Goal: Transaction & Acquisition: Obtain resource

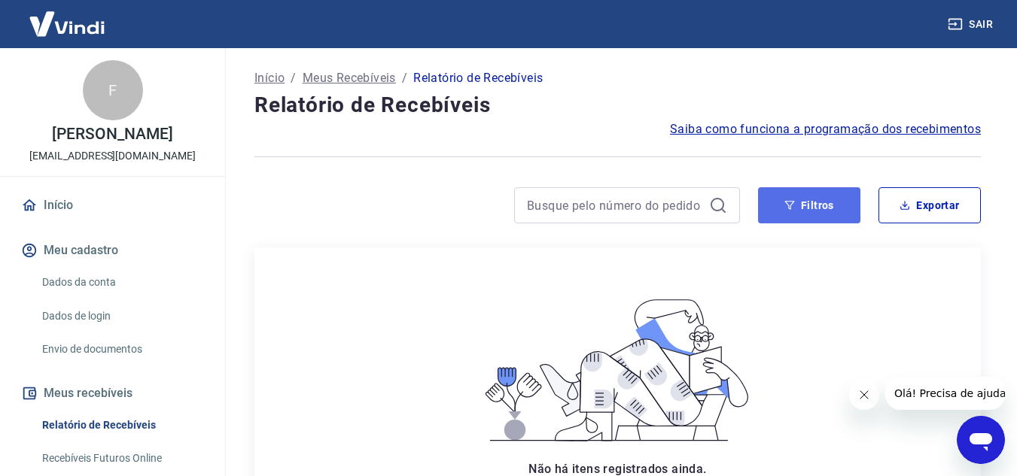
click at [789, 214] on button "Filtros" at bounding box center [809, 205] width 102 height 36
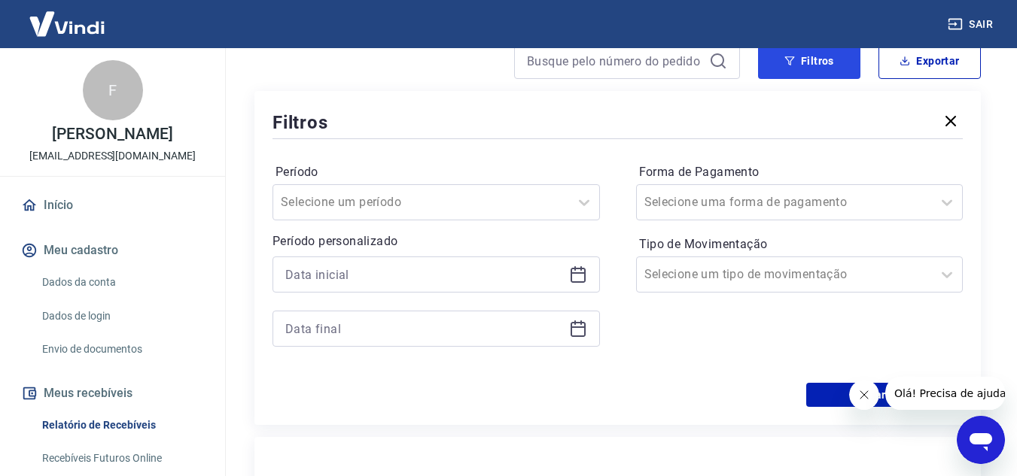
scroll to position [151, 0]
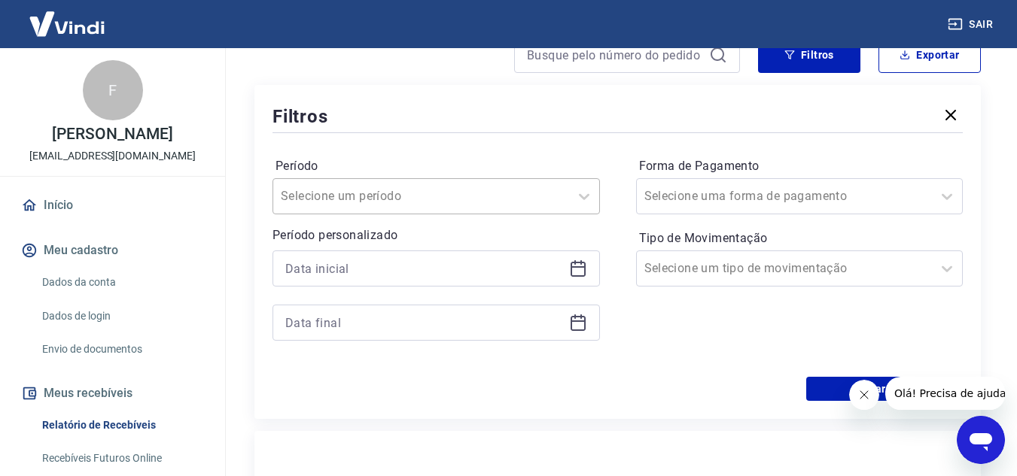
click at [555, 205] on div at bounding box center [421, 196] width 281 height 21
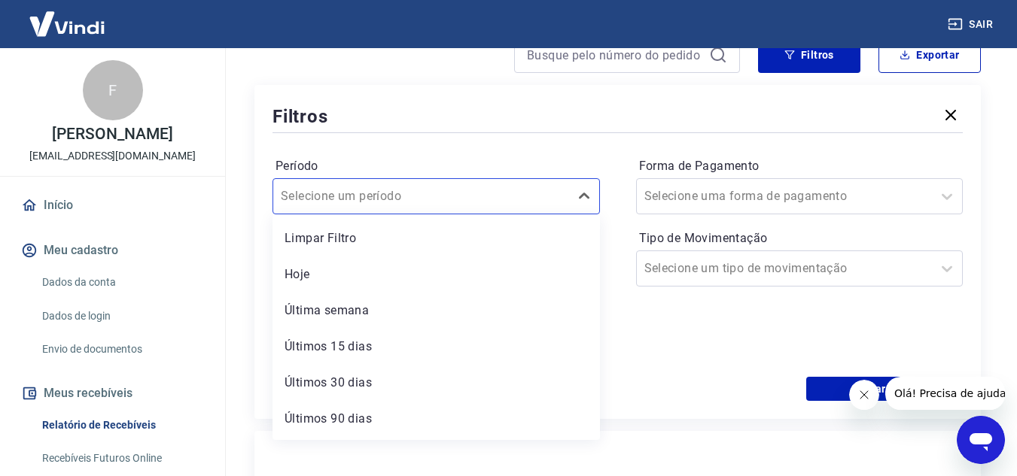
click at [621, 257] on div "Período option Hoje focused, 2 of 7. 7 results available. Use Up and Down to ch…" at bounding box center [617, 256] width 690 height 241
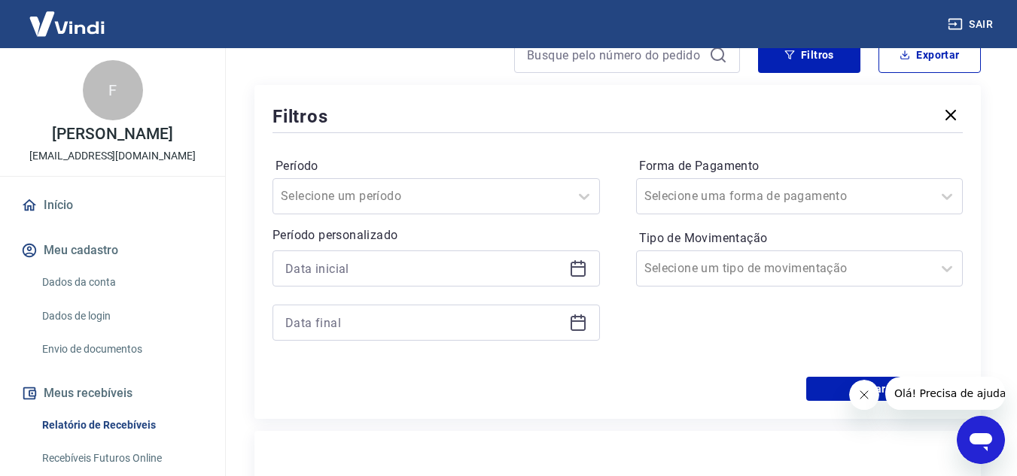
click at [575, 264] on icon at bounding box center [575, 262] width 2 height 5
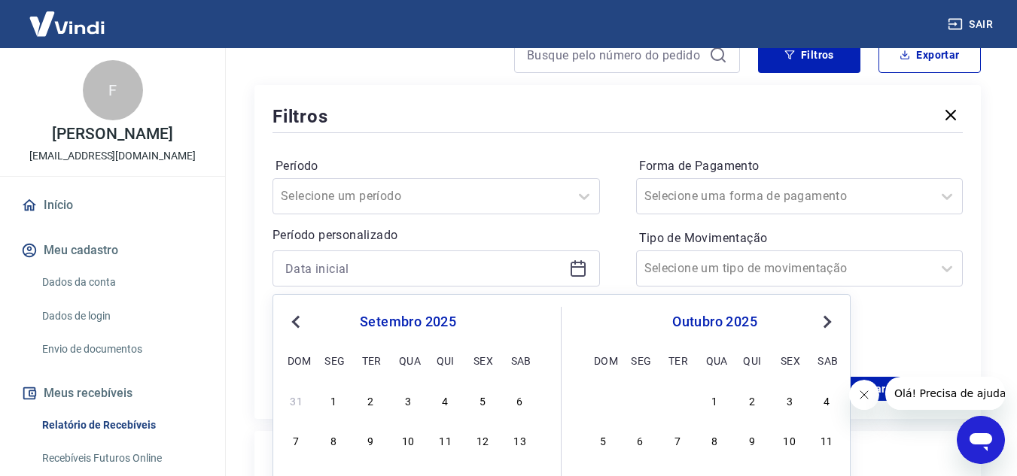
click at [615, 219] on div "Período Selecione um período Período personalizado Previous Month Next Month se…" at bounding box center [617, 256] width 690 height 241
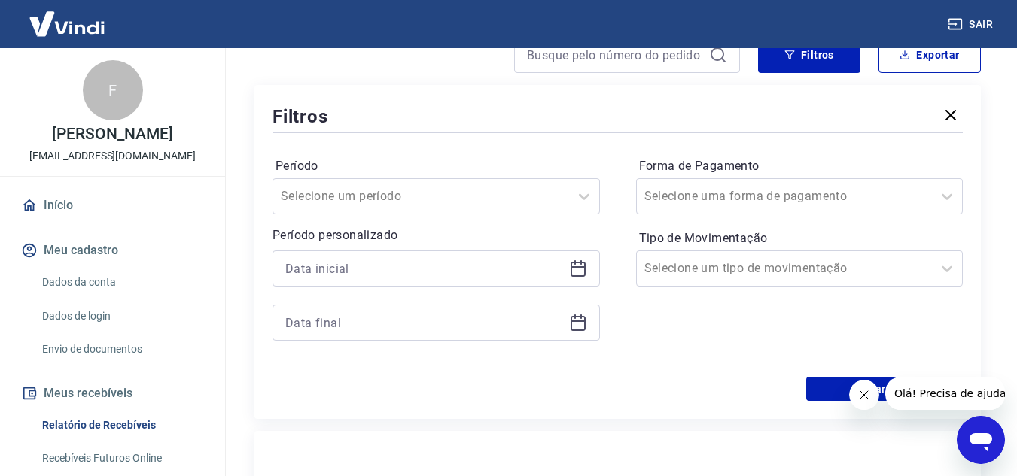
drag, startPoint x: 581, startPoint y: 280, endPoint x: 574, endPoint y: 271, distance: 11.3
click at [578, 278] on div at bounding box center [435, 269] width 327 height 36
click at [587, 269] on div at bounding box center [435, 269] width 327 height 36
click at [579, 268] on icon at bounding box center [577, 267] width 15 height 2
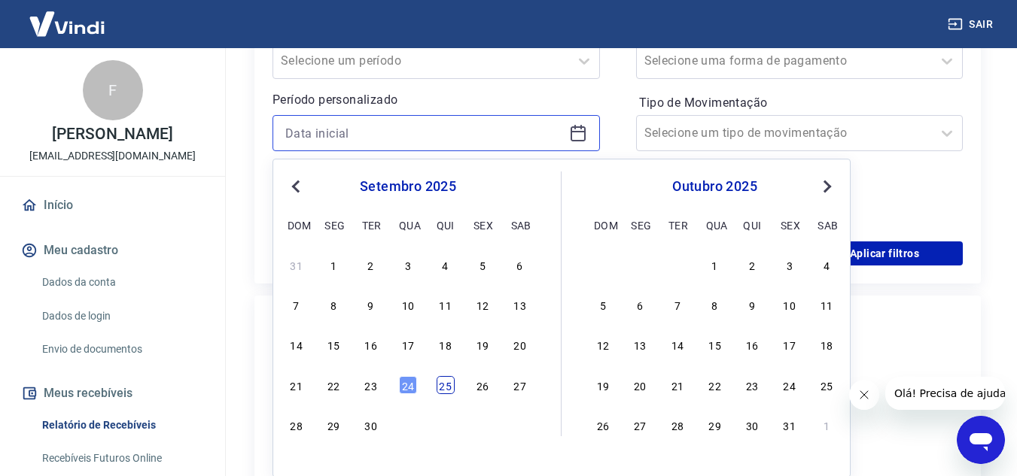
scroll to position [301, 0]
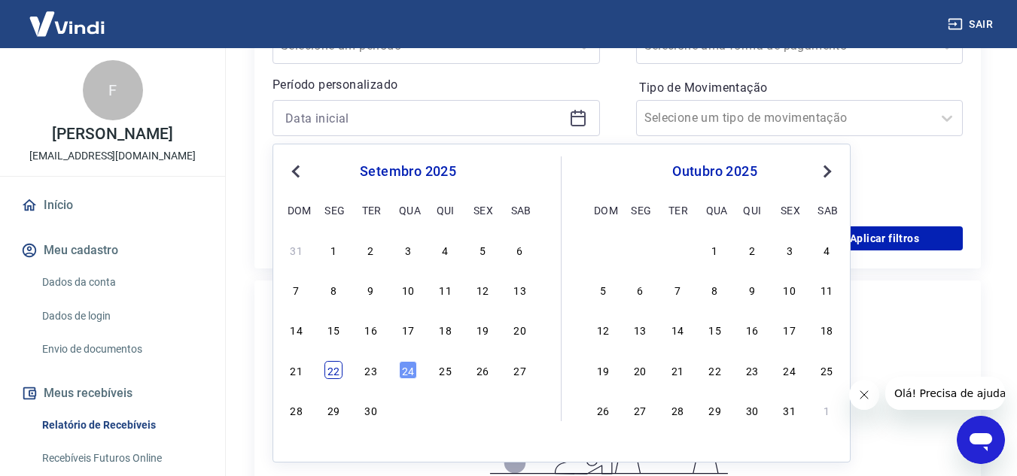
click at [333, 369] on div "22" at bounding box center [333, 370] width 18 height 18
type input "[DATE]"
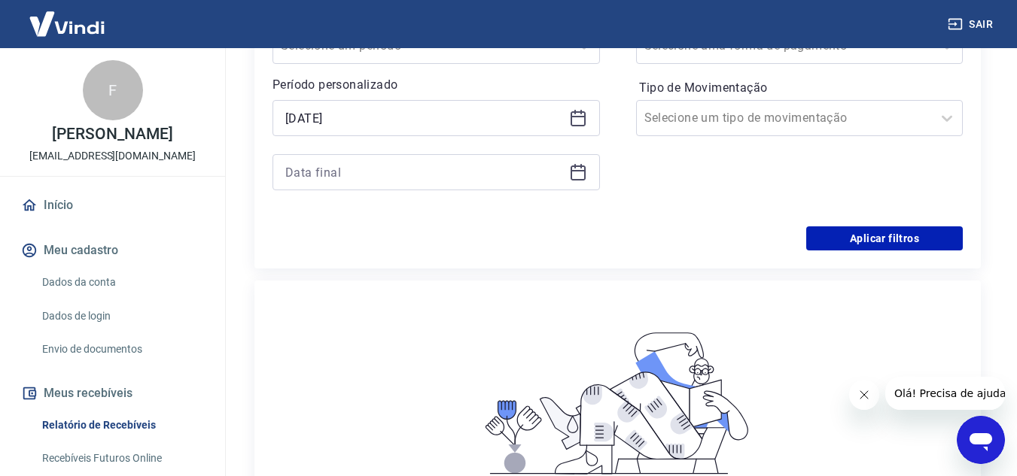
click at [584, 172] on icon at bounding box center [577, 171] width 15 height 2
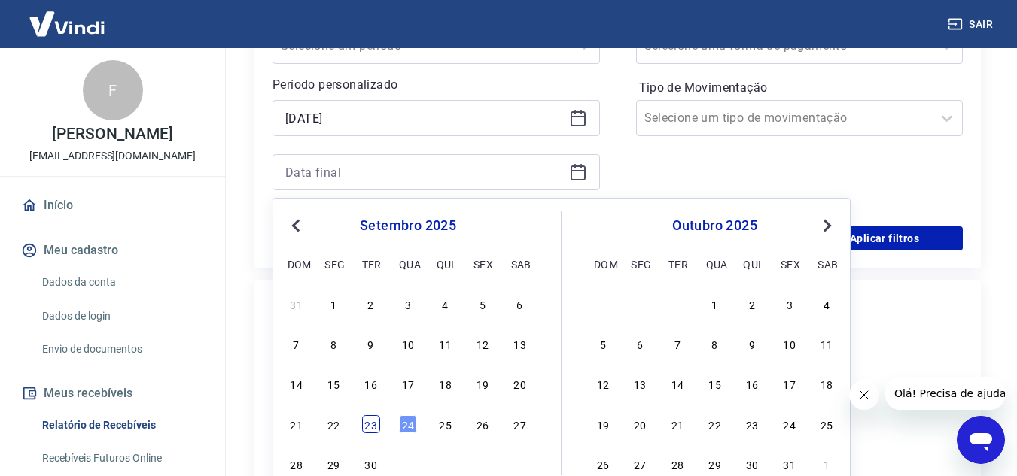
click at [376, 422] on div "23" at bounding box center [371, 424] width 18 height 18
type input "[DATE]"
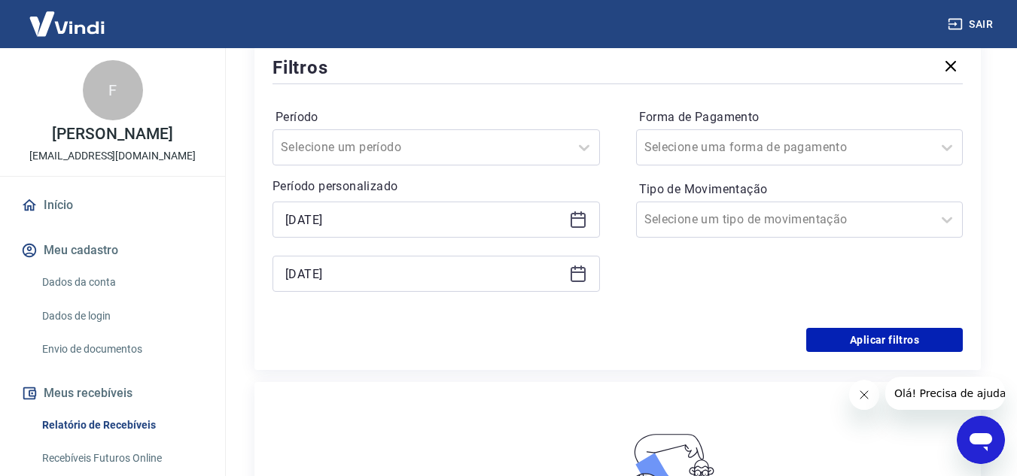
scroll to position [226, 0]
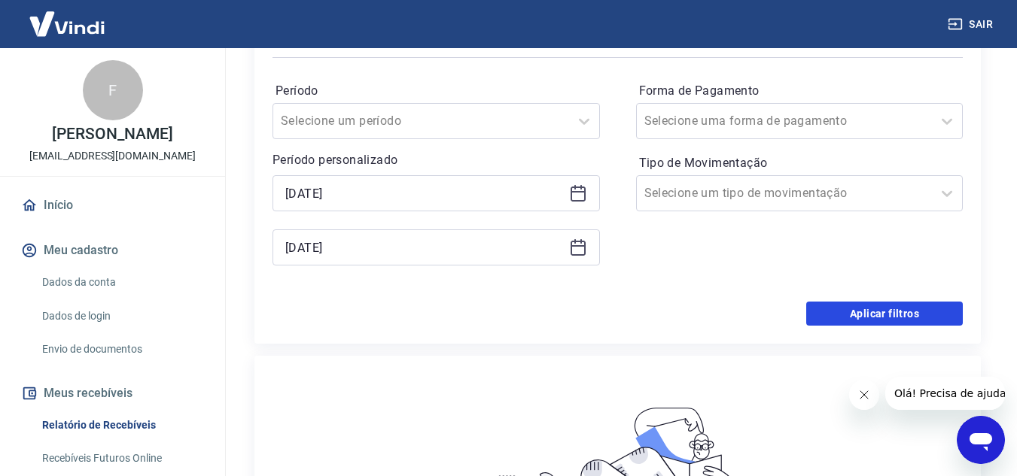
click at [834, 313] on button "Aplicar filtros" at bounding box center [884, 314] width 157 height 24
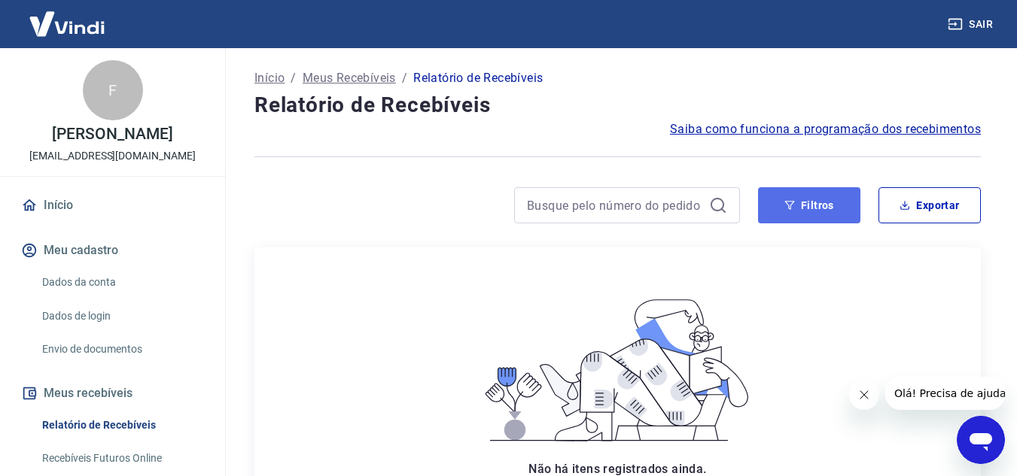
click at [814, 200] on button "Filtros" at bounding box center [809, 205] width 102 height 36
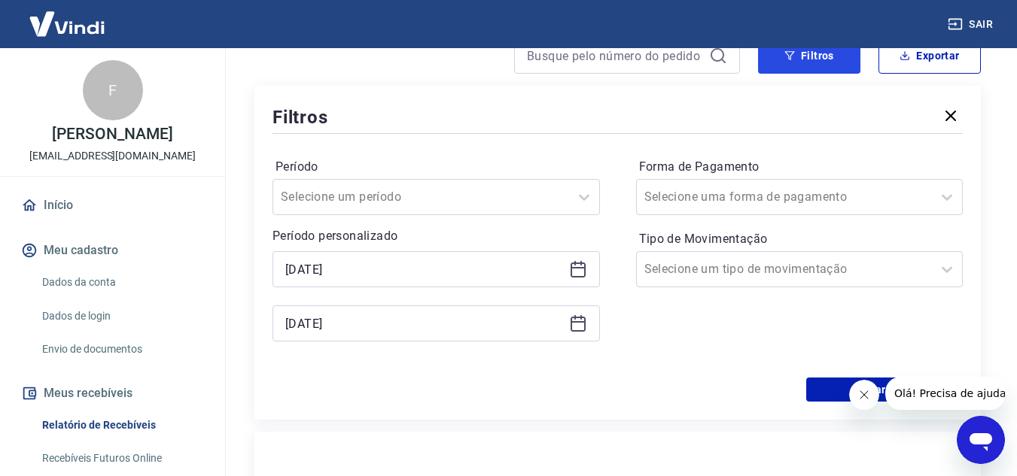
scroll to position [151, 0]
click at [79, 26] on img at bounding box center [67, 24] width 98 height 46
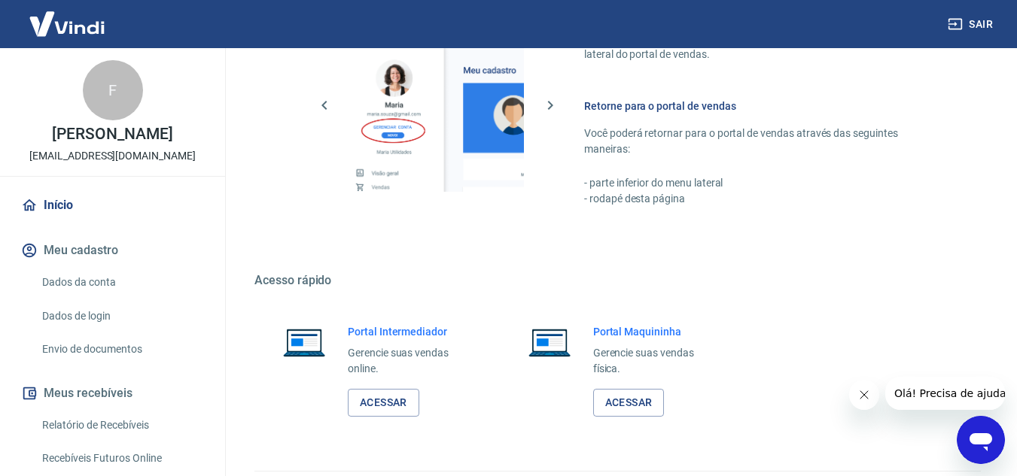
scroll to position [903, 0]
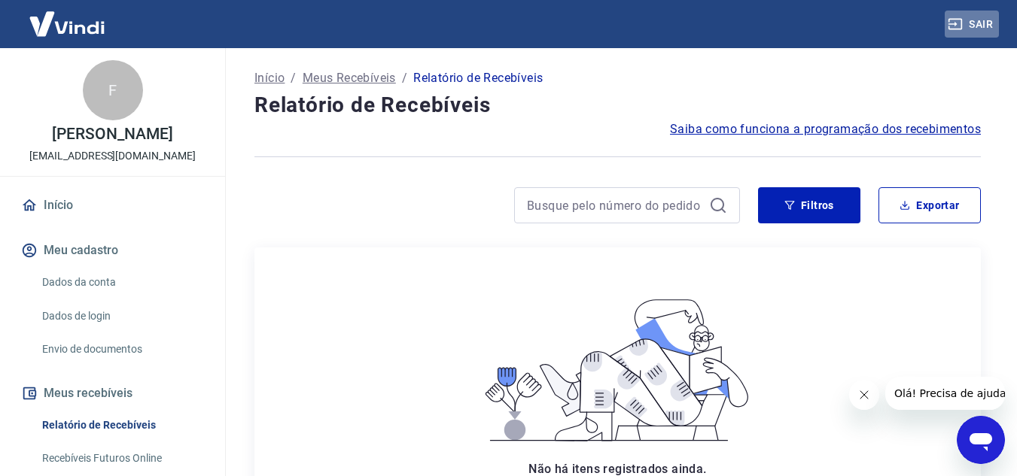
click at [979, 17] on button "Sair" at bounding box center [971, 25] width 54 height 28
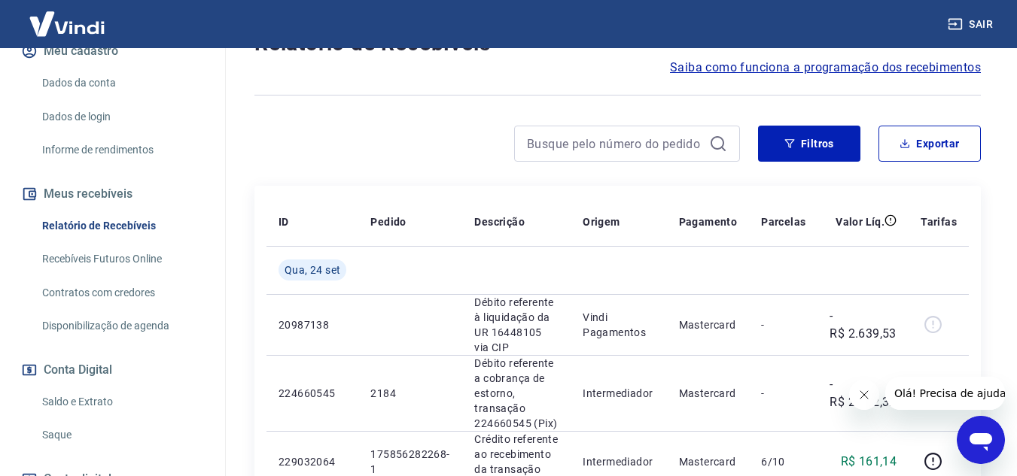
scroll to position [226, 0]
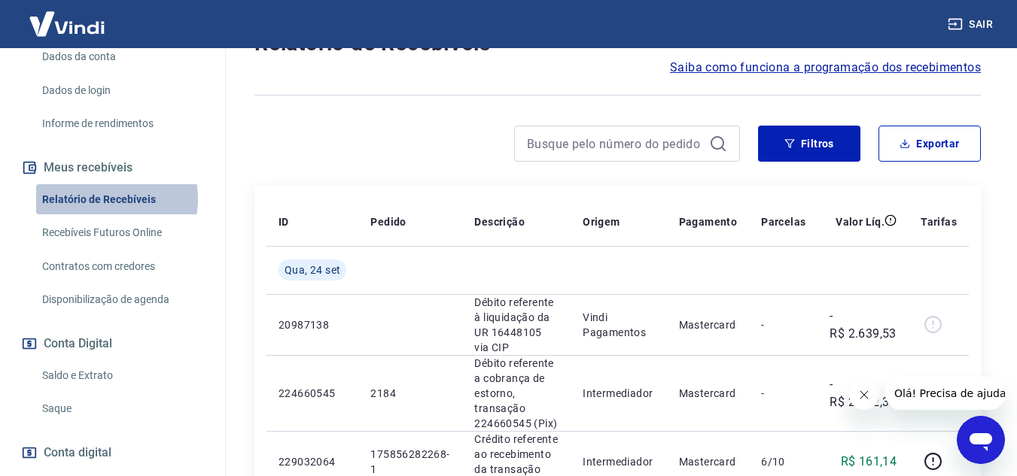
click at [103, 214] on link "Relatório de Recebíveis" at bounding box center [121, 199] width 171 height 31
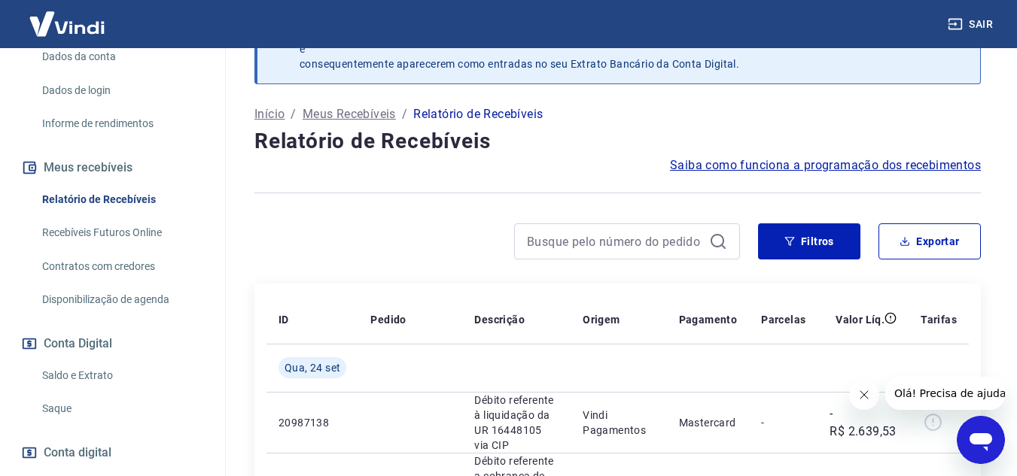
scroll to position [151, 0]
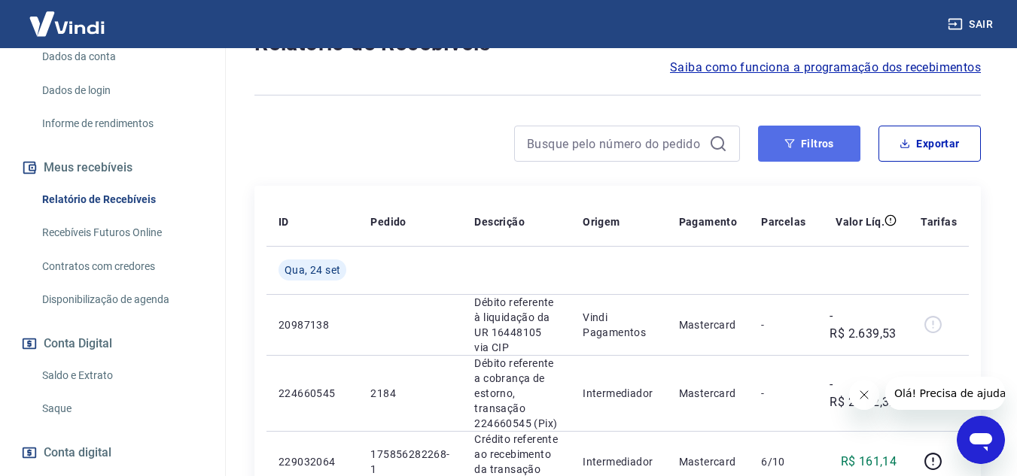
click at [794, 146] on icon "button" at bounding box center [789, 143] width 11 height 11
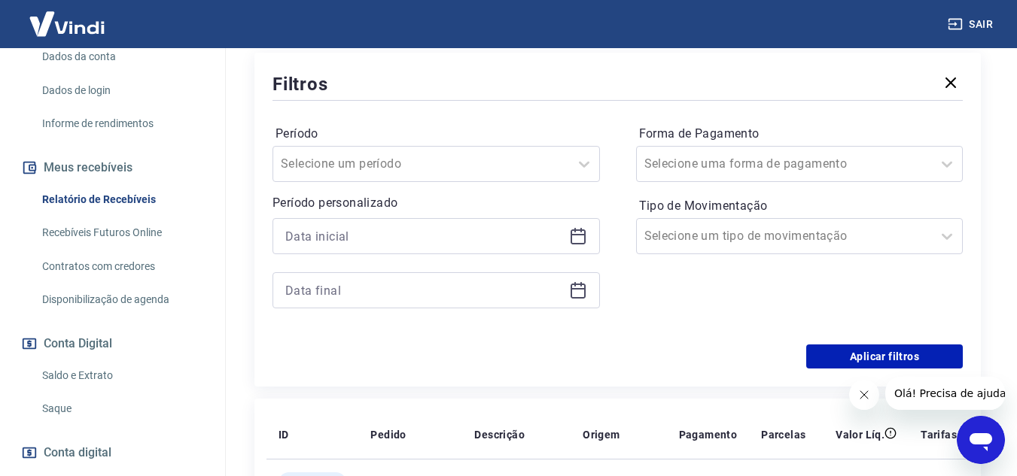
scroll to position [301, 0]
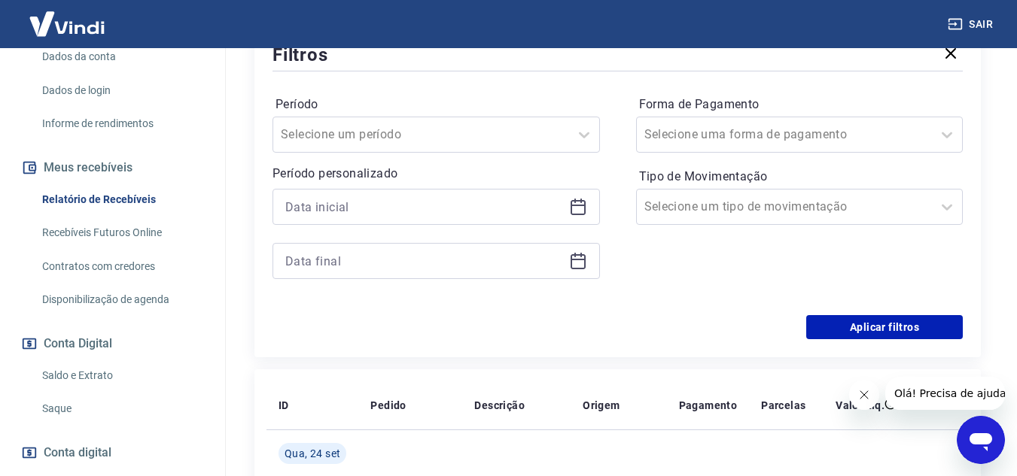
click at [578, 205] on icon at bounding box center [577, 206] width 15 height 2
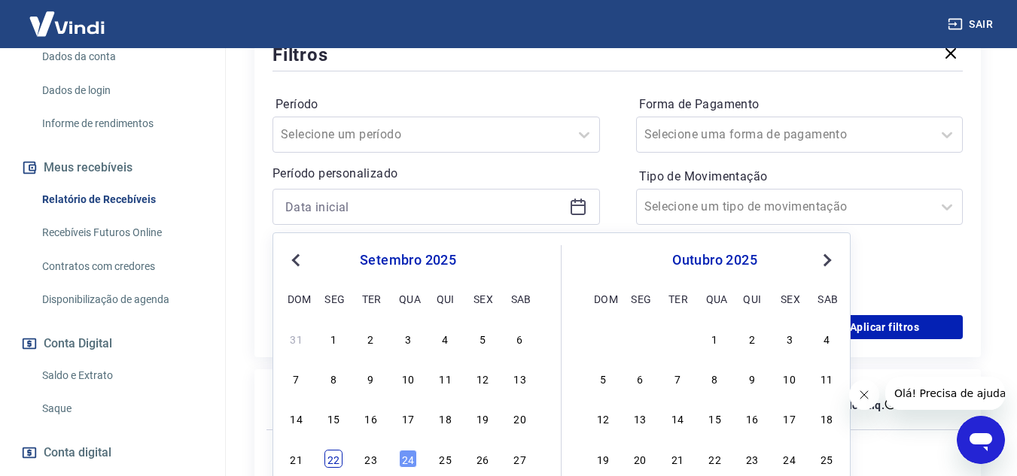
click at [334, 457] on div "22" at bounding box center [333, 459] width 18 height 18
type input "[DATE]"
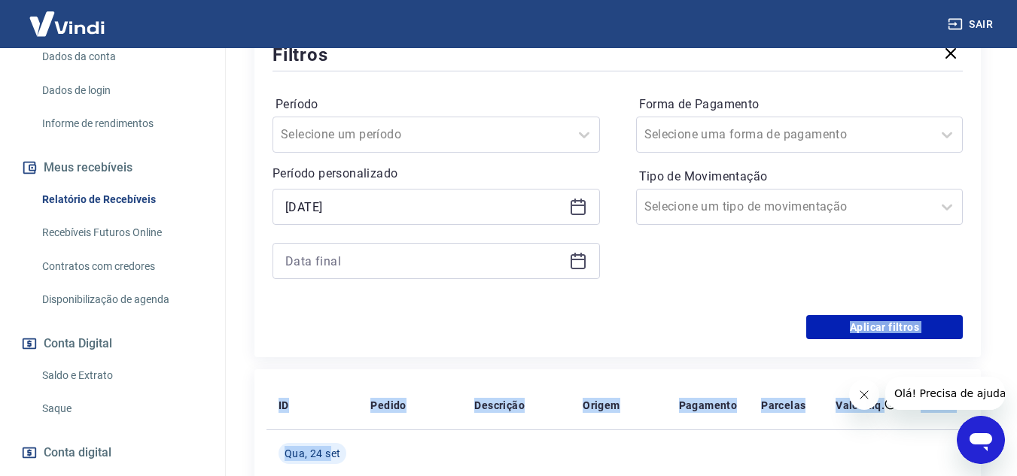
drag, startPoint x: 333, startPoint y: 461, endPoint x: 456, endPoint y: 319, distance: 187.2
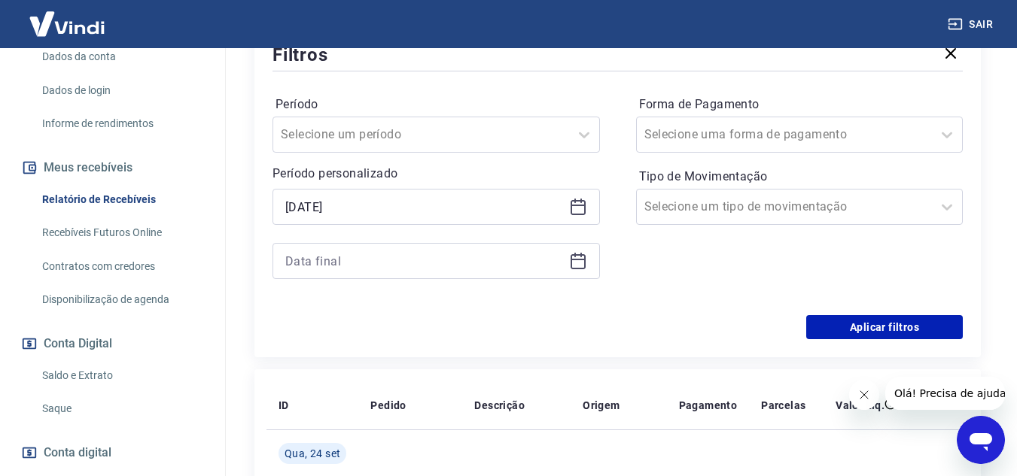
click at [578, 259] on icon at bounding box center [578, 261] width 18 height 18
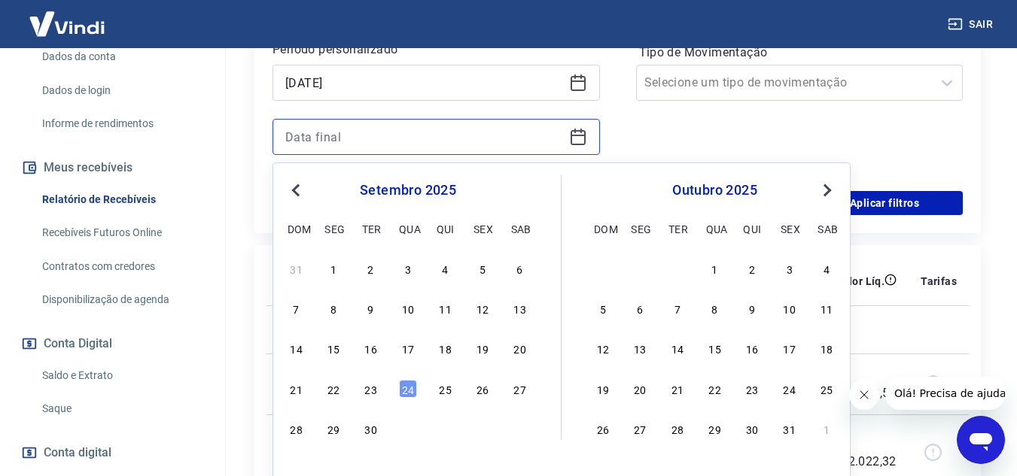
scroll to position [452, 0]
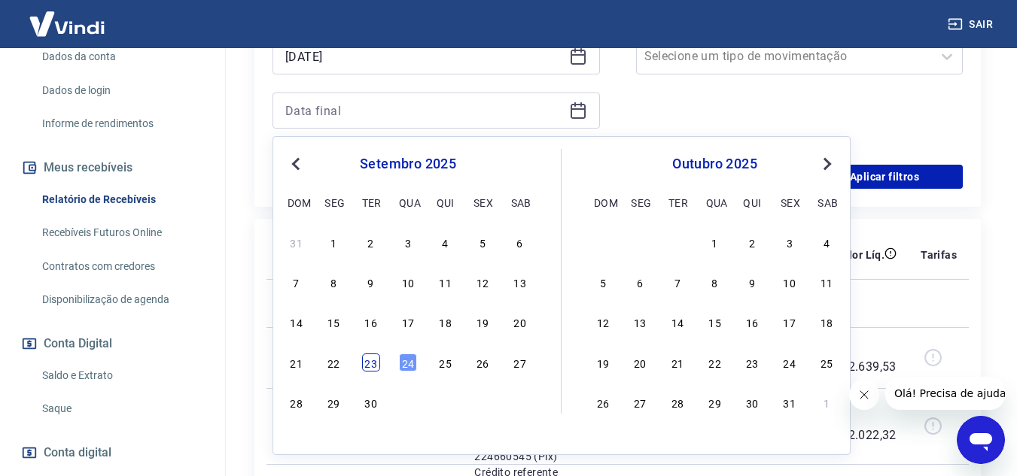
click at [368, 364] on div "23" at bounding box center [371, 363] width 18 height 18
type input "[DATE]"
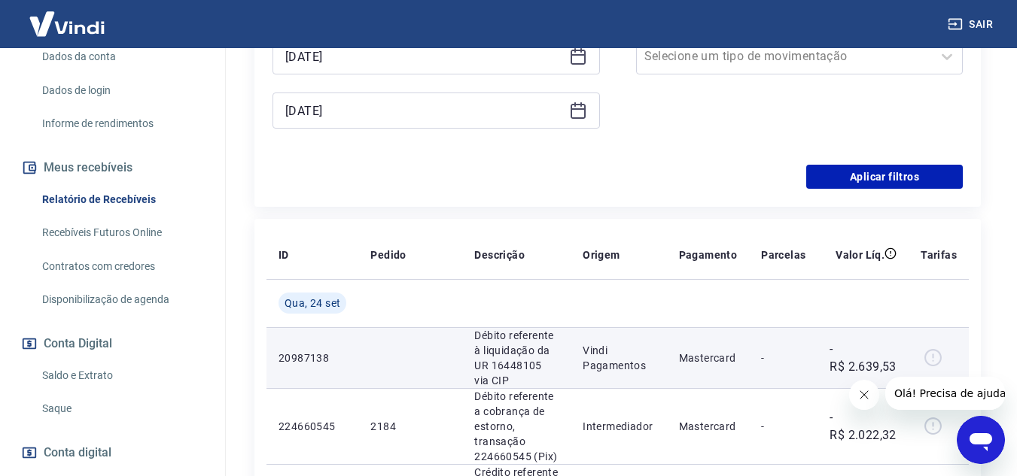
click at [365, 364] on td at bounding box center [410, 357] width 104 height 61
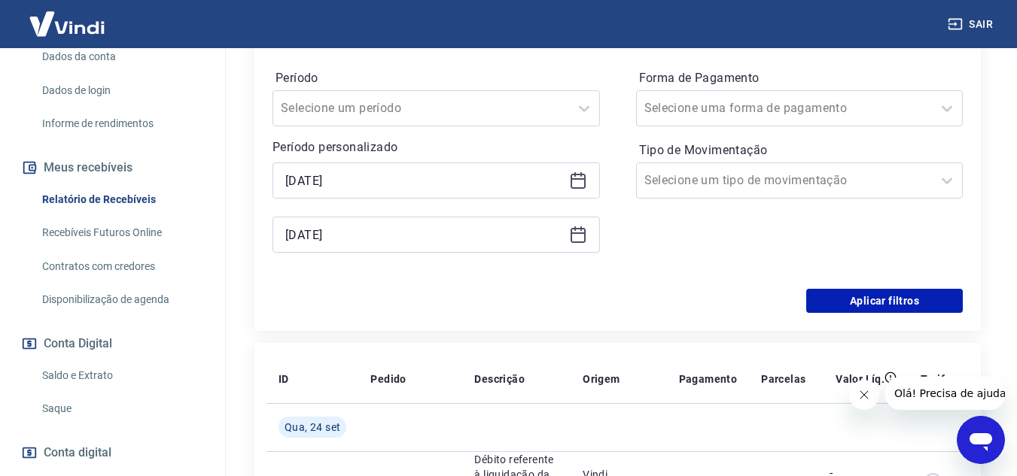
scroll to position [301, 0]
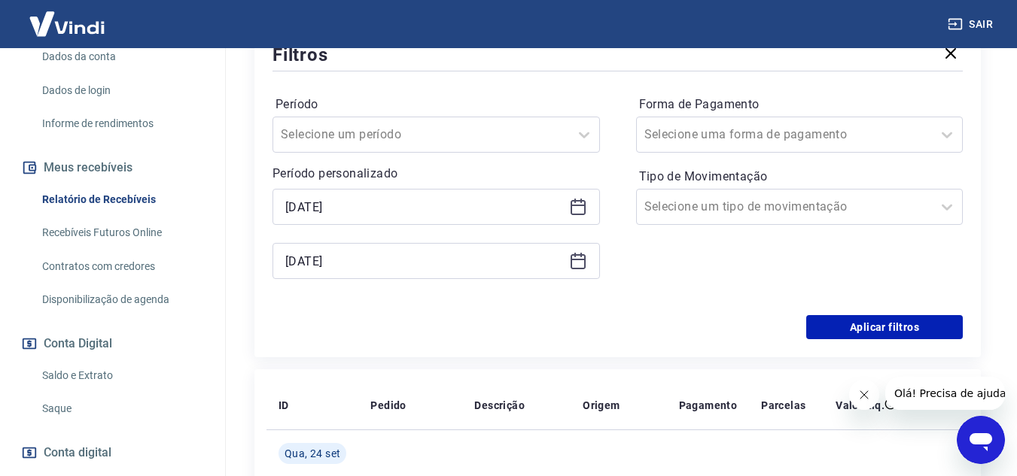
click at [819, 345] on div "Filtros Período Selecione um período Período personalizado Selected date: [DATE…" at bounding box center [617, 190] width 726 height 334
click at [835, 336] on button "Aplicar filtros" at bounding box center [884, 327] width 157 height 24
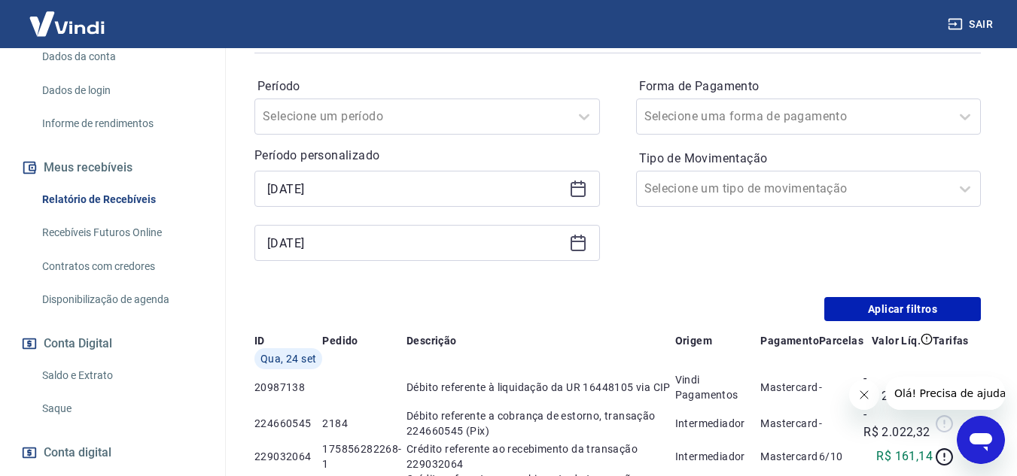
click at [863, 397] on icon "Fechar mensagem da empresa" at bounding box center [863, 395] width 12 height 12
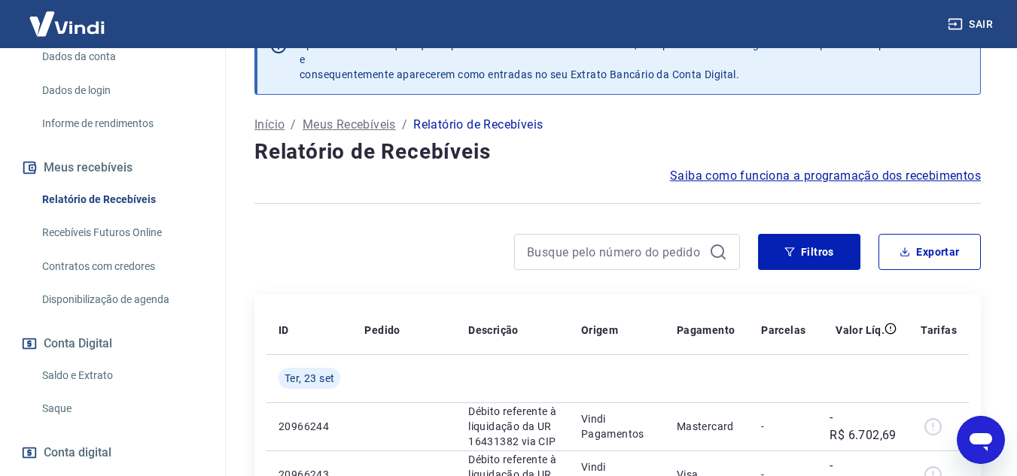
scroll to position [75, 0]
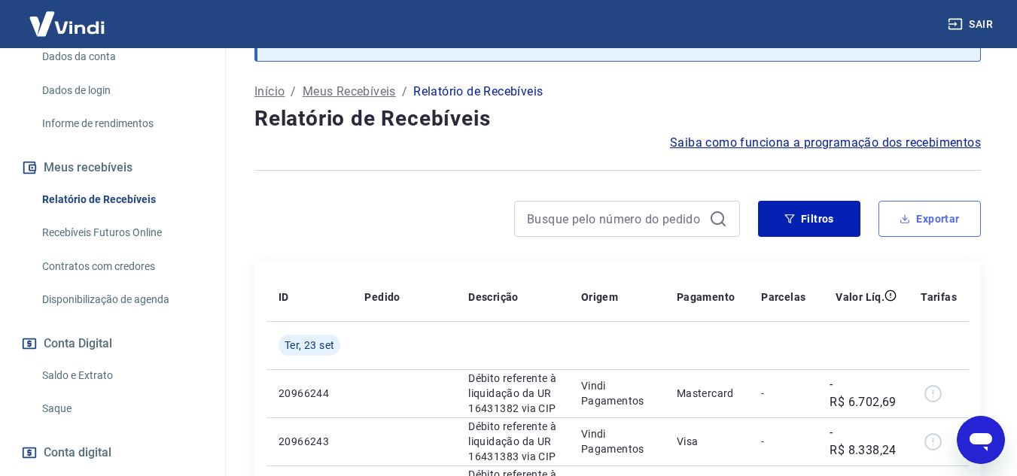
click at [917, 227] on button "Exportar" at bounding box center [929, 219] width 102 height 36
type input "[DATE]"
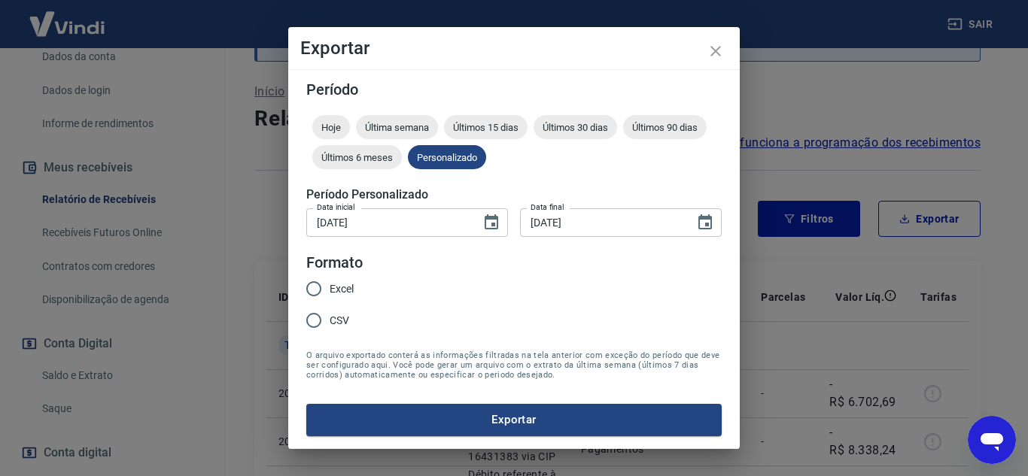
click at [332, 283] on span "Excel" at bounding box center [342, 289] width 24 height 16
click at [330, 283] on input "Excel" at bounding box center [314, 289] width 32 height 32
radio input "true"
click at [325, 324] on input "CSV" at bounding box center [314, 321] width 32 height 32
radio input "true"
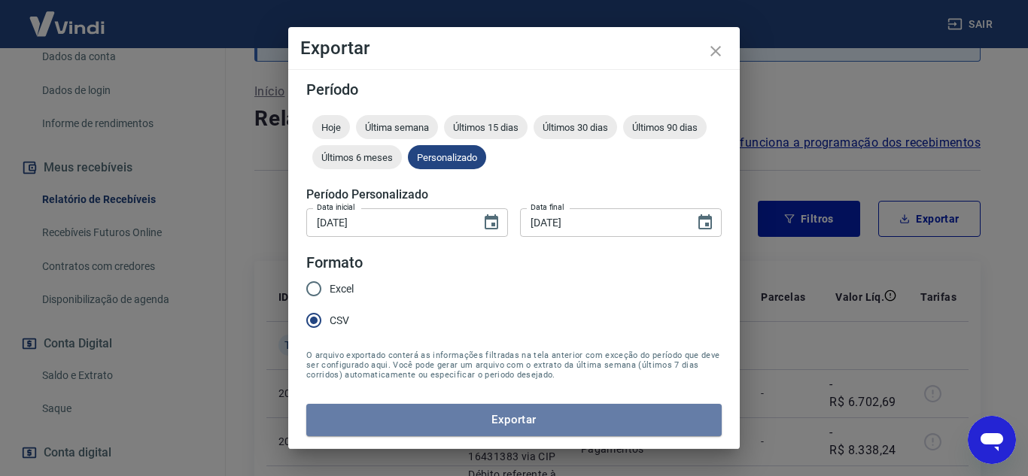
drag, startPoint x: 626, startPoint y: 422, endPoint x: 650, endPoint y: 364, distance: 62.7
click at [626, 418] on button "Exportar" at bounding box center [513, 420] width 415 height 32
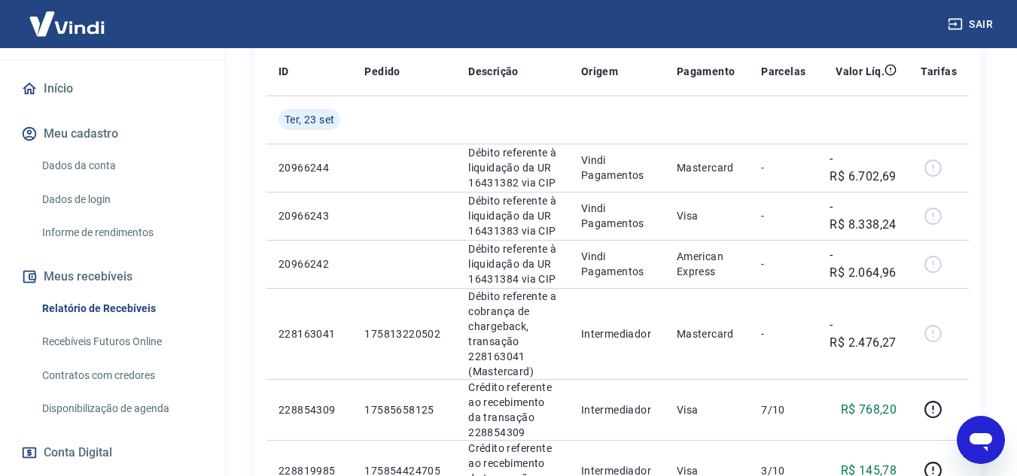
scroll to position [151, 0]
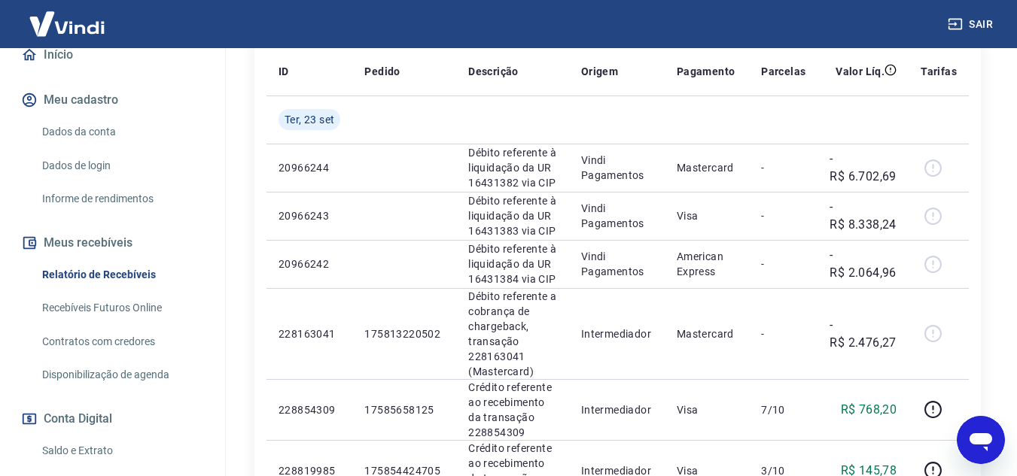
click at [84, 288] on link "Relatório de Recebíveis" at bounding box center [121, 275] width 171 height 31
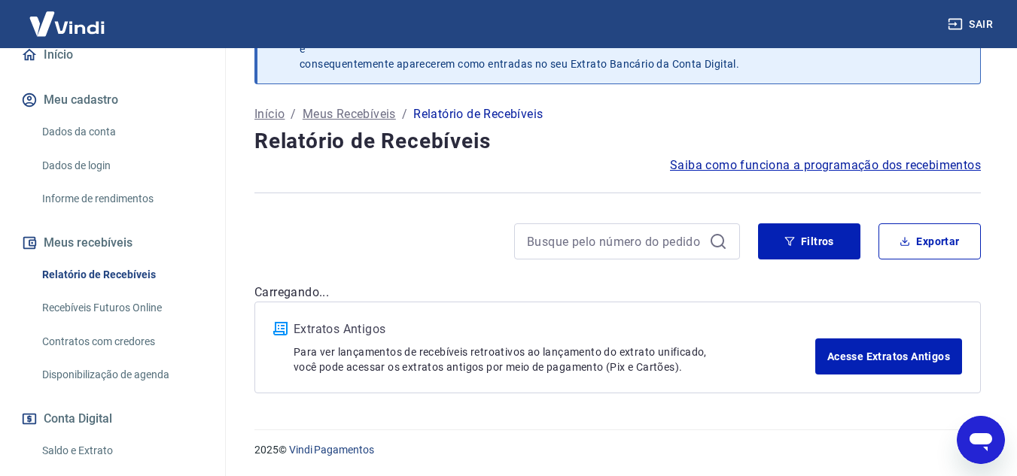
scroll to position [53, 0]
click at [78, 254] on button "Meus recebíveis" at bounding box center [112, 243] width 189 height 33
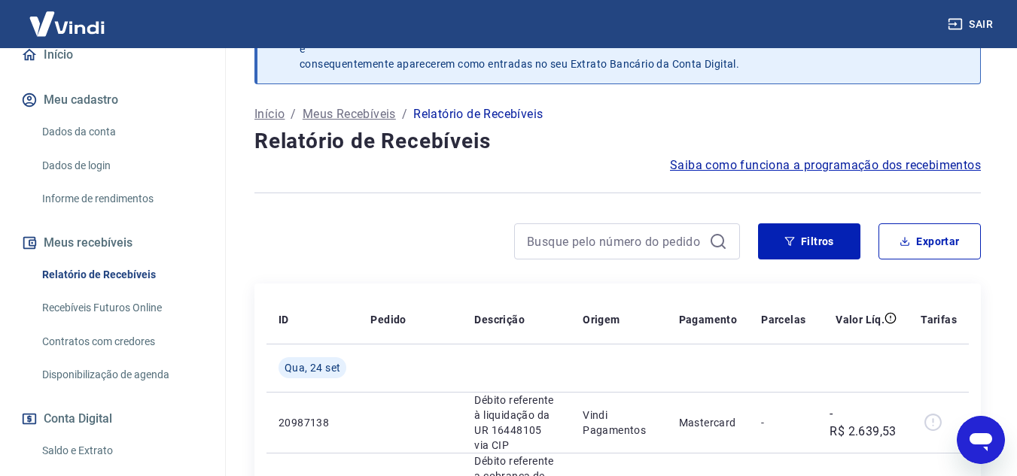
scroll to position [301, 0]
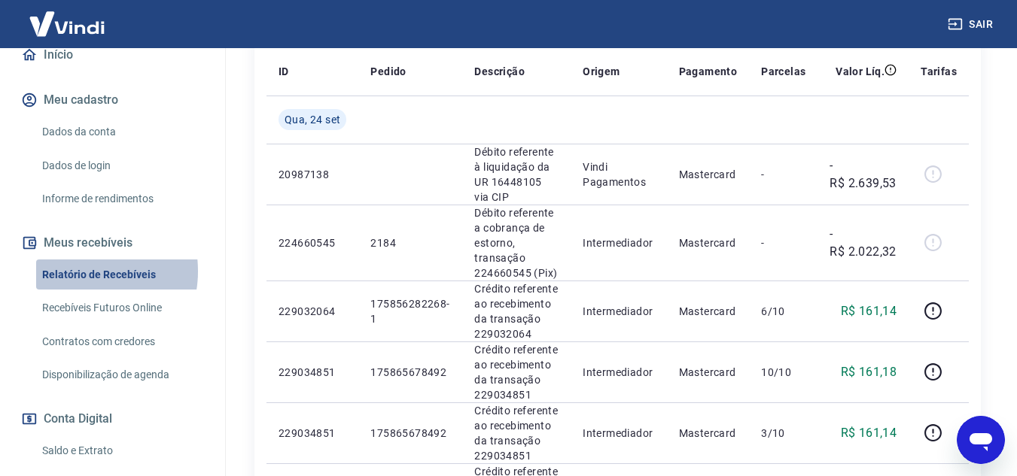
click at [81, 287] on link "Relatório de Recebíveis" at bounding box center [121, 275] width 171 height 31
click at [41, 71] on link "Início" at bounding box center [112, 54] width 189 height 33
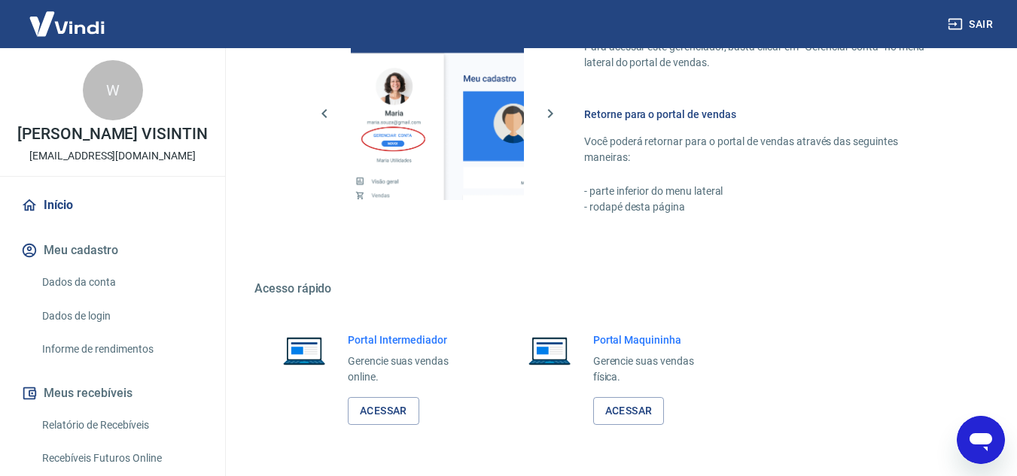
scroll to position [683, 0]
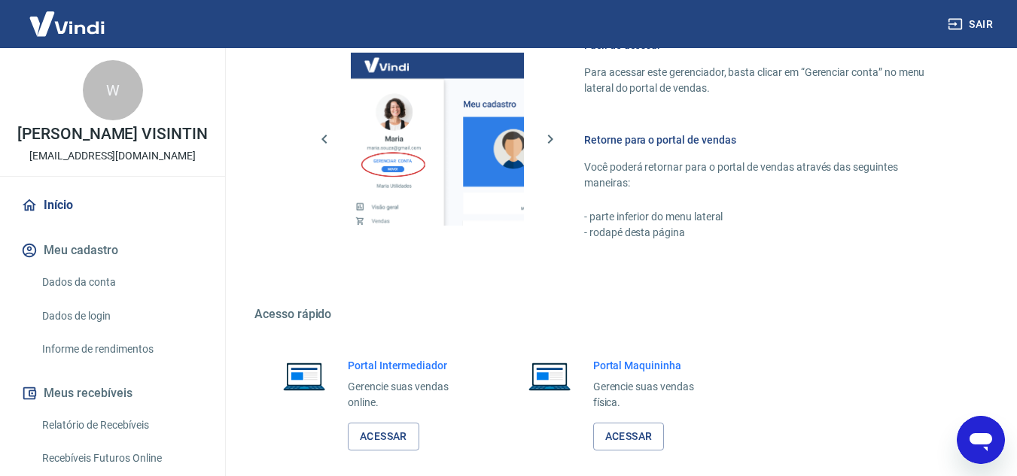
drag, startPoint x: 79, startPoint y: 143, endPoint x: 71, endPoint y: 111, distance: 33.2
click at [76, 135] on p "[PERSON_NAME] VISINTIN" at bounding box center [112, 134] width 190 height 16
click at [74, 7] on img at bounding box center [67, 24] width 98 height 46
click at [80, 18] on img at bounding box center [67, 24] width 98 height 46
click at [80, 19] on img at bounding box center [67, 24] width 98 height 46
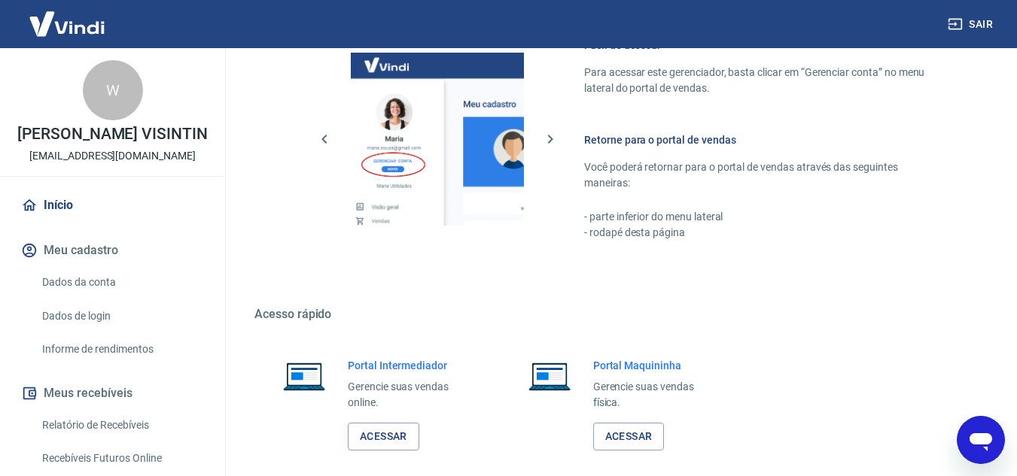
click at [81, 20] on img at bounding box center [67, 24] width 98 height 46
click at [622, 140] on h6 "Retorne para o portal de vendas" at bounding box center [764, 139] width 360 height 15
click at [639, 141] on h6 "Retorne para o portal de vendas" at bounding box center [764, 139] width 360 height 15
click at [631, 233] on p "- rodapé desta página" at bounding box center [764, 233] width 360 height 16
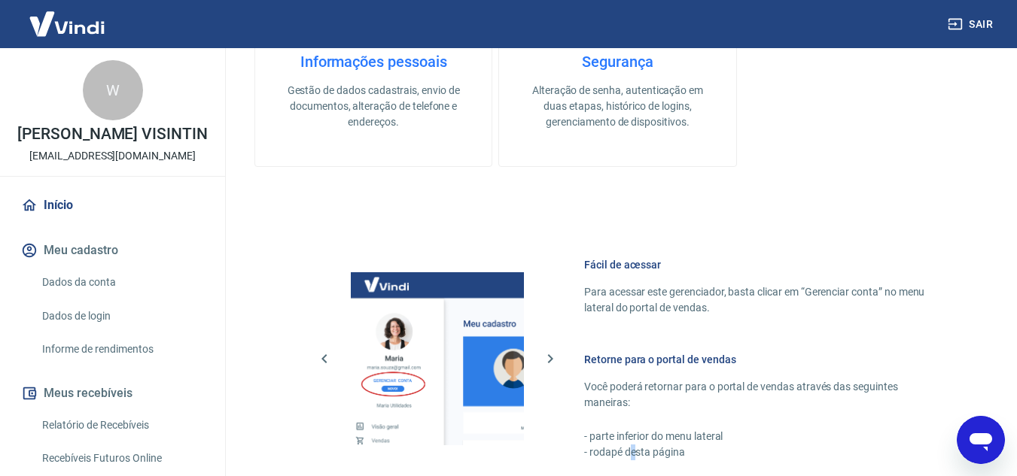
scroll to position [458, 0]
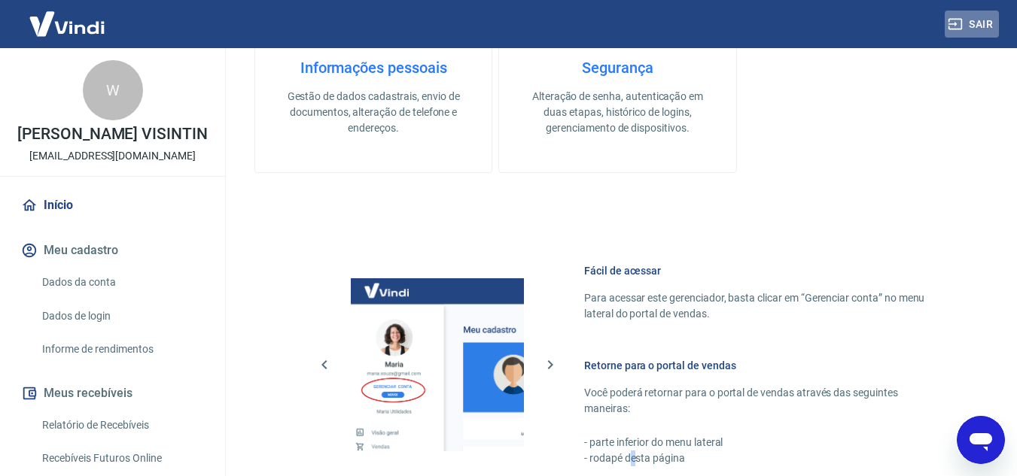
click at [996, 30] on button "Sair" at bounding box center [971, 25] width 54 height 28
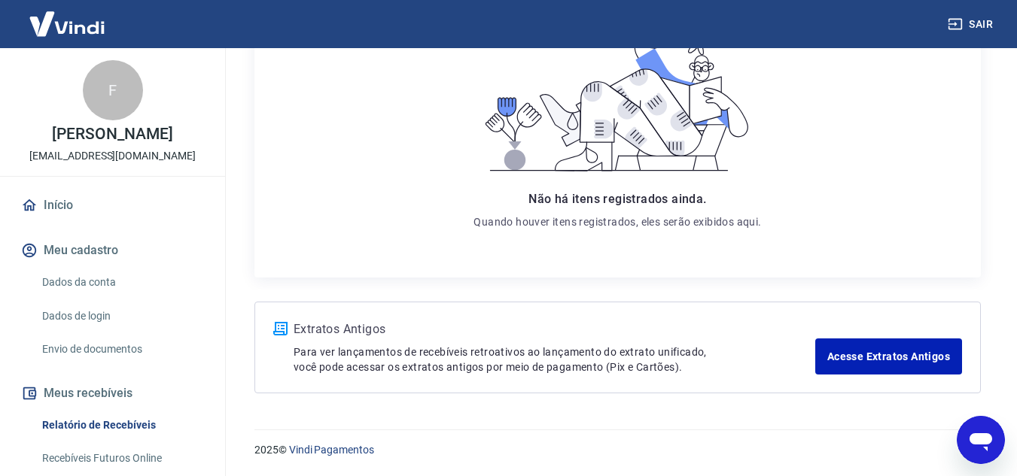
click at [76, 204] on link "Início" at bounding box center [112, 205] width 189 height 33
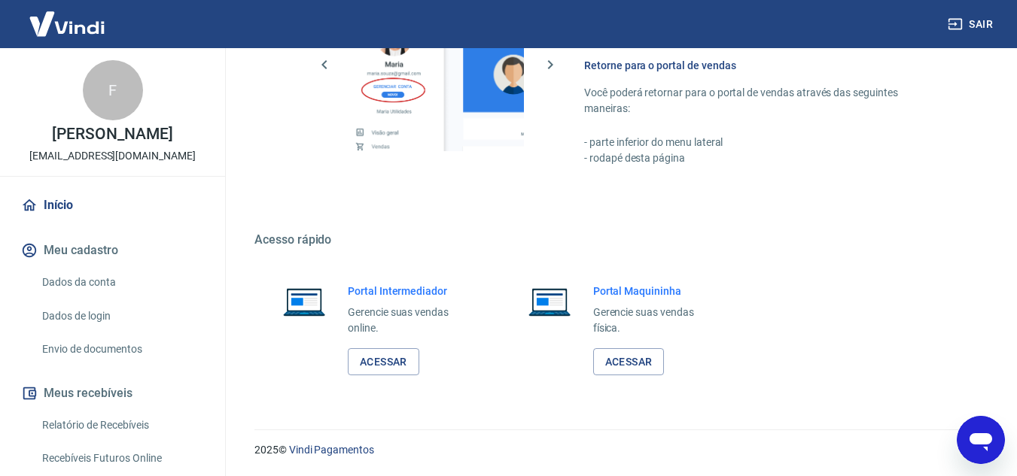
click at [95, 138] on p "FILIPE VIANA" at bounding box center [112, 134] width 120 height 16
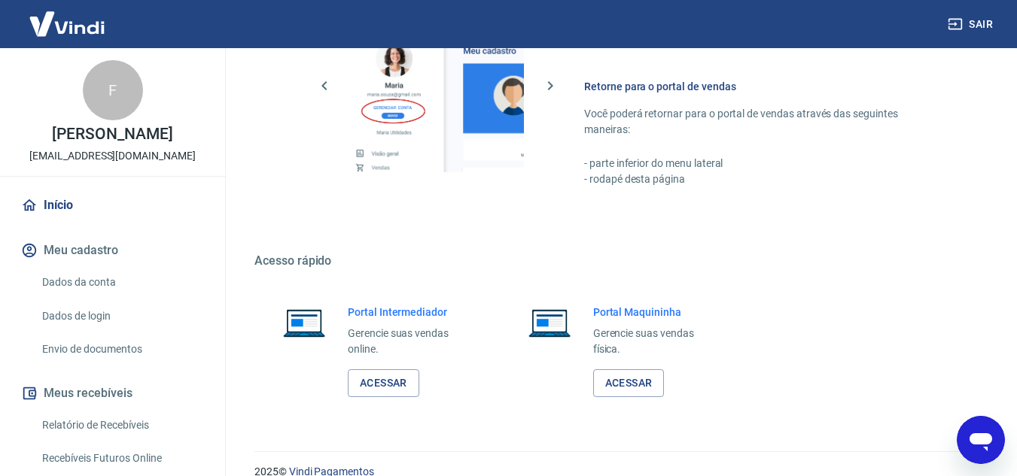
scroll to position [943, 0]
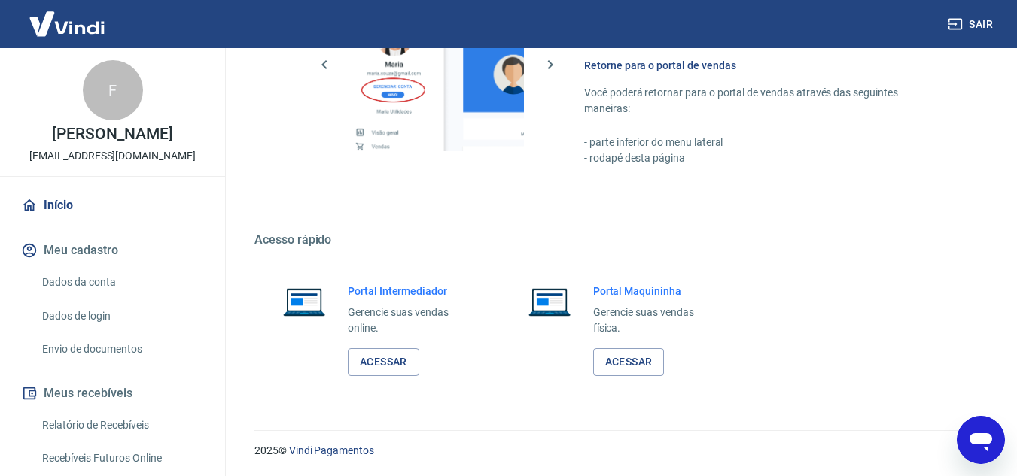
drag, startPoint x: 102, startPoint y: 167, endPoint x: 103, endPoint y: 152, distance: 15.1
click at [102, 167] on div "F FILIPE VIANA financeiro2@lojadobebedouro.com.br" at bounding box center [112, 112] width 225 height 128
drag, startPoint x: 117, startPoint y: 87, endPoint x: 106, endPoint y: 105, distance: 20.9
click at [116, 87] on div "F" at bounding box center [113, 90] width 60 height 60
click at [405, 360] on link "Acessar" at bounding box center [383, 362] width 71 height 28
